Goal: Task Accomplishment & Management: Complete application form

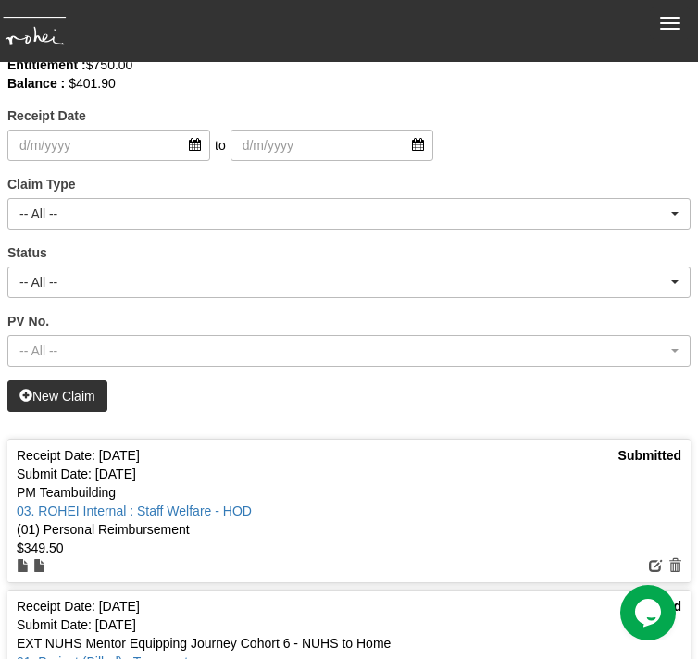
scroll to position [94, 0]
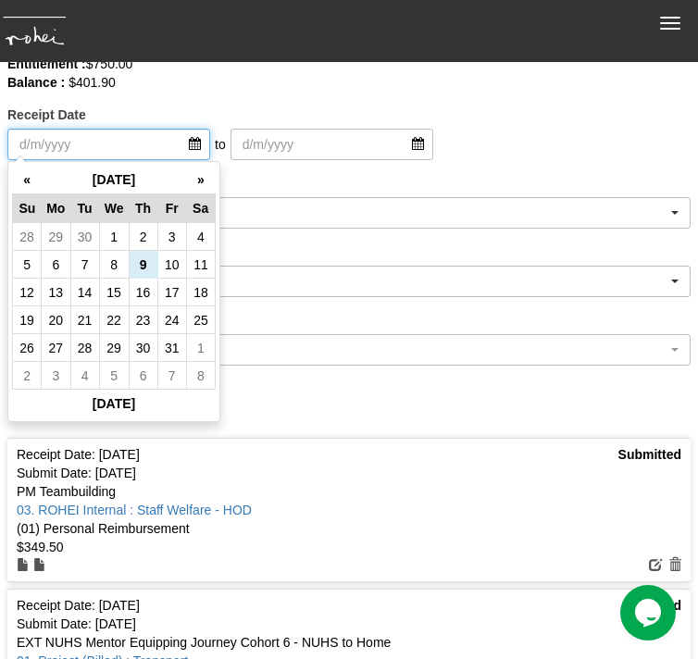
click at [123, 138] on input "search" at bounding box center [108, 144] width 203 height 31
click at [151, 263] on td "9" at bounding box center [143, 265] width 29 height 28
type input "[DATE]"
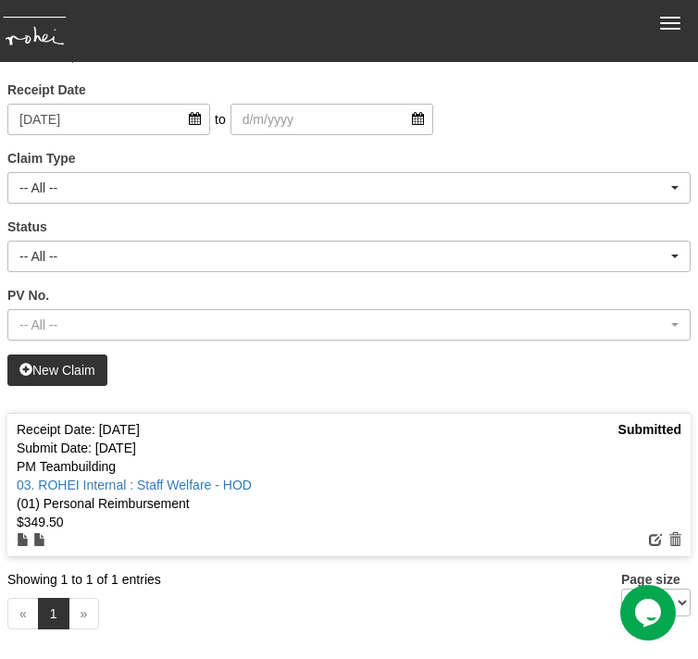
scroll to position [0, 0]
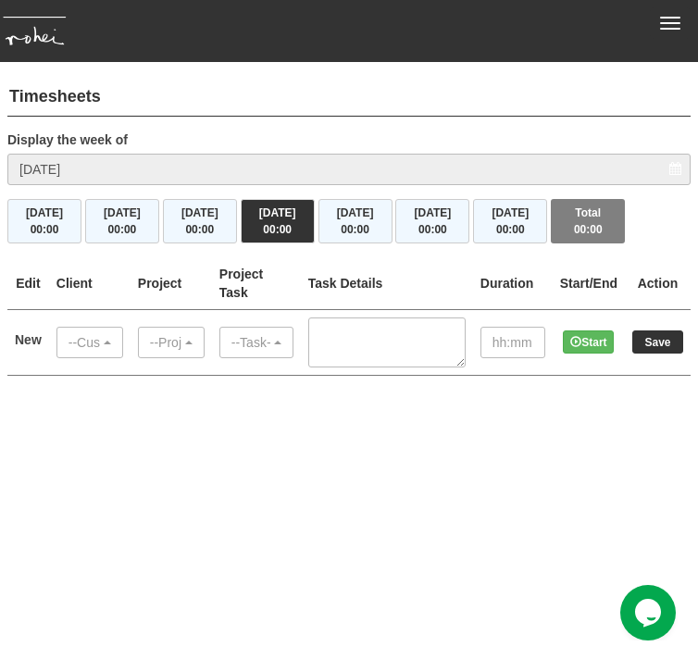
click at [670, 31] on button "Toggle navigation" at bounding box center [670, 22] width 41 height 31
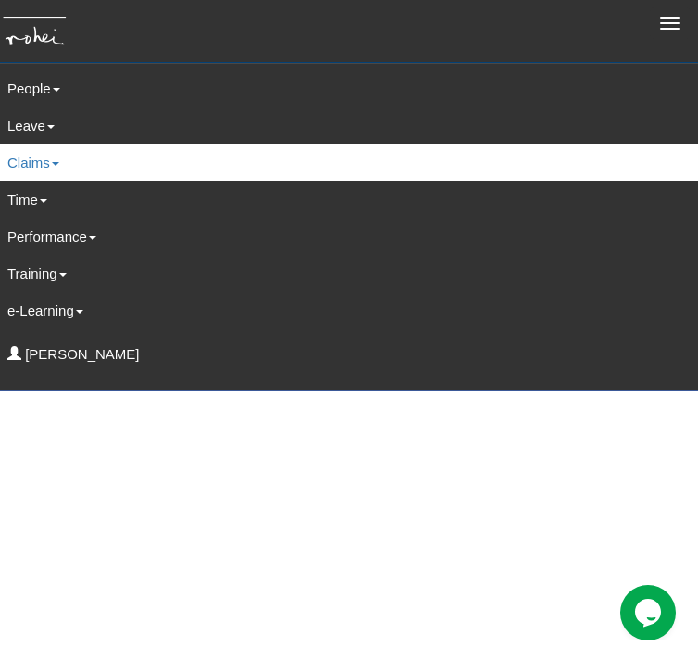
click at [46, 159] on link "Claims" at bounding box center [349, 162] width 711 height 37
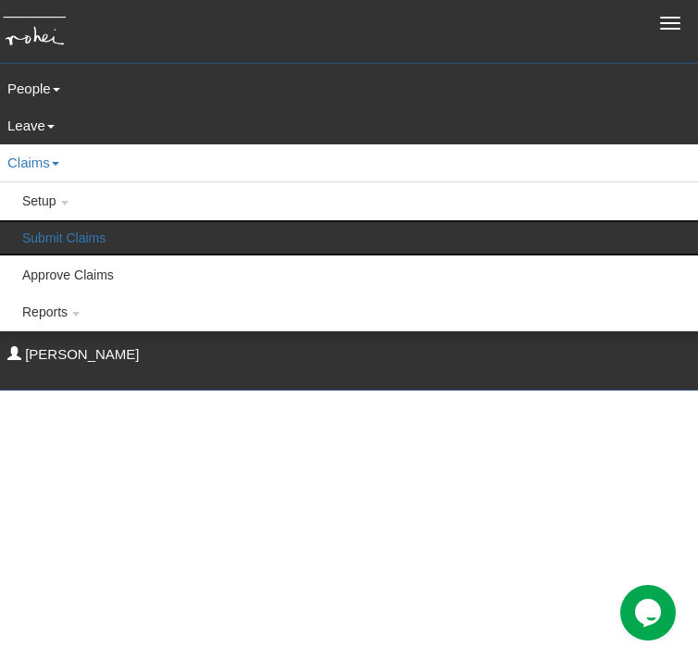
click at [45, 234] on link "Submit Claims" at bounding box center [348, 237] width 709 height 37
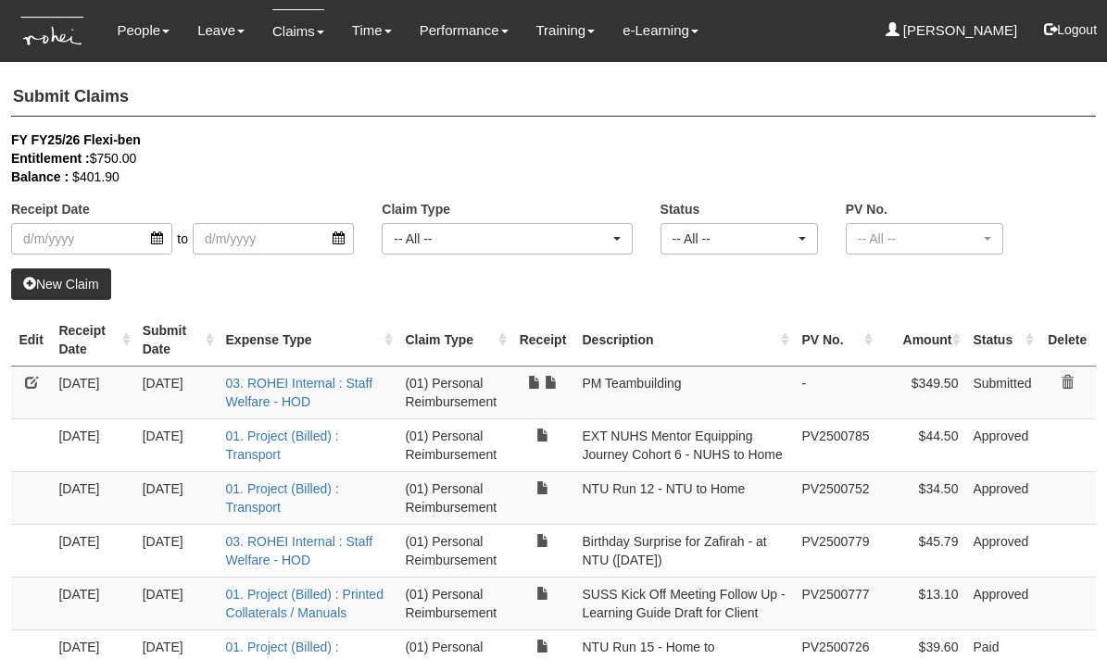
select select "50"
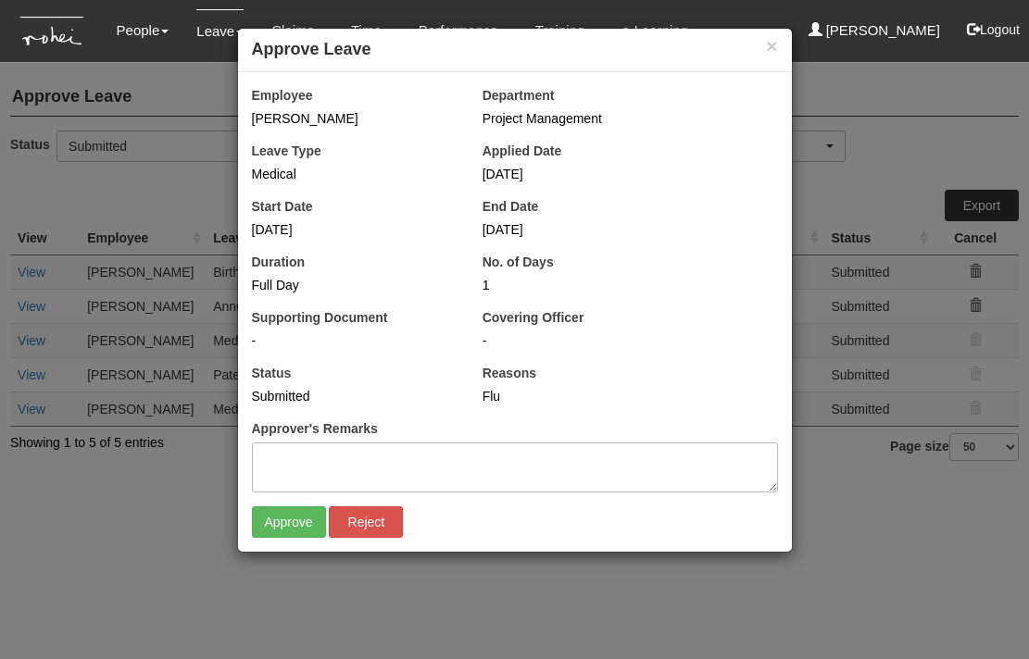
select select "50"
click at [298, 519] on input "Approve" at bounding box center [289, 522] width 74 height 31
select select "50"
